Goal: Check status: Check status

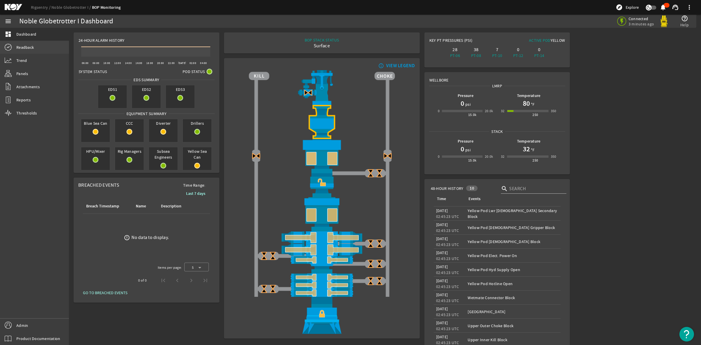
click at [30, 47] on span "Readback" at bounding box center [25, 47] width 18 height 6
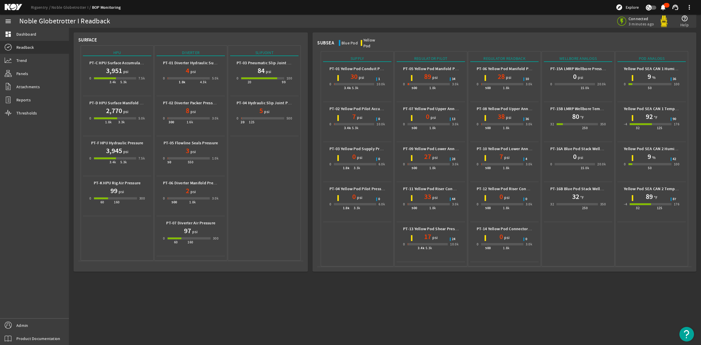
click at [13, 5] on mat-icon at bounding box center [18, 7] width 26 height 7
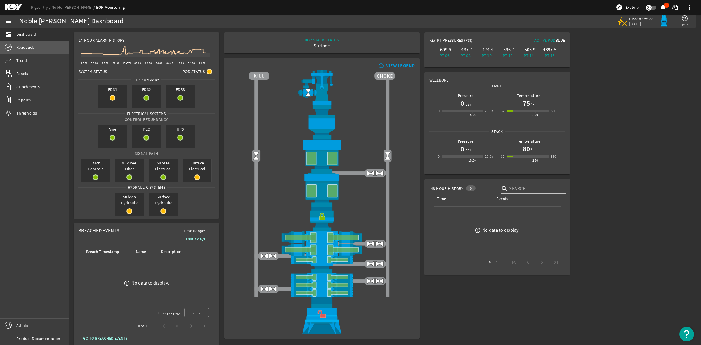
click at [27, 44] on span "Readback" at bounding box center [25, 47] width 18 height 6
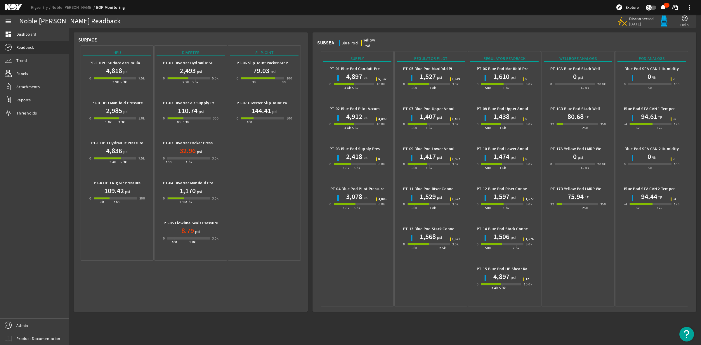
click at [12, 8] on mat-icon at bounding box center [18, 7] width 26 height 7
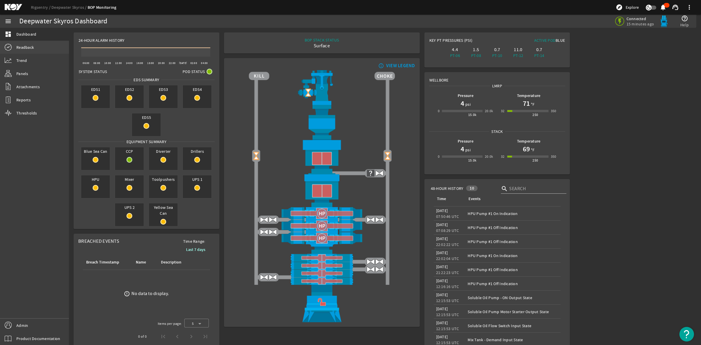
click at [26, 48] on span "Readback" at bounding box center [25, 47] width 18 height 6
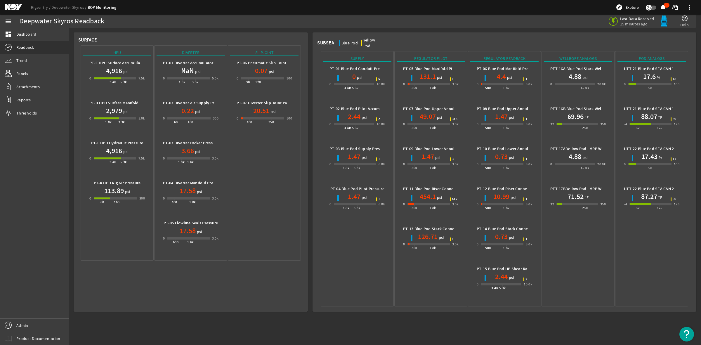
click at [16, 5] on mat-icon at bounding box center [18, 7] width 26 height 7
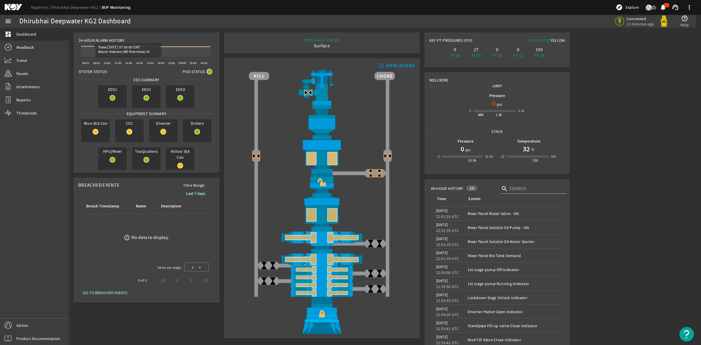
click at [15, 6] on mat-icon at bounding box center [18, 7] width 26 height 7
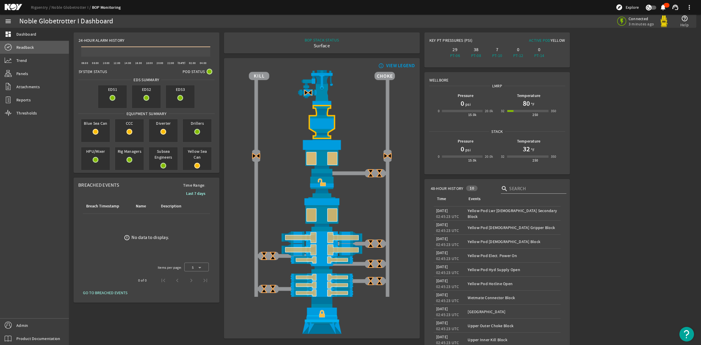
click at [25, 48] on span "Readback" at bounding box center [25, 47] width 18 height 6
